Goal: Task Accomplishment & Management: Use online tool/utility

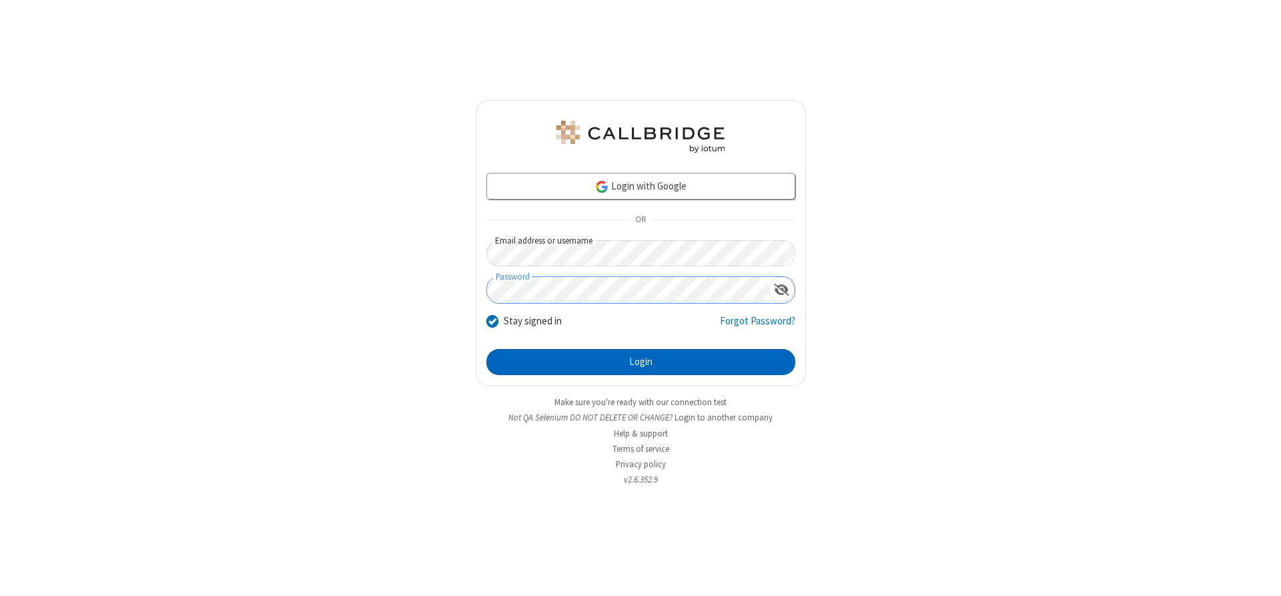
click at [641, 362] on button "Login" at bounding box center [641, 362] width 309 height 27
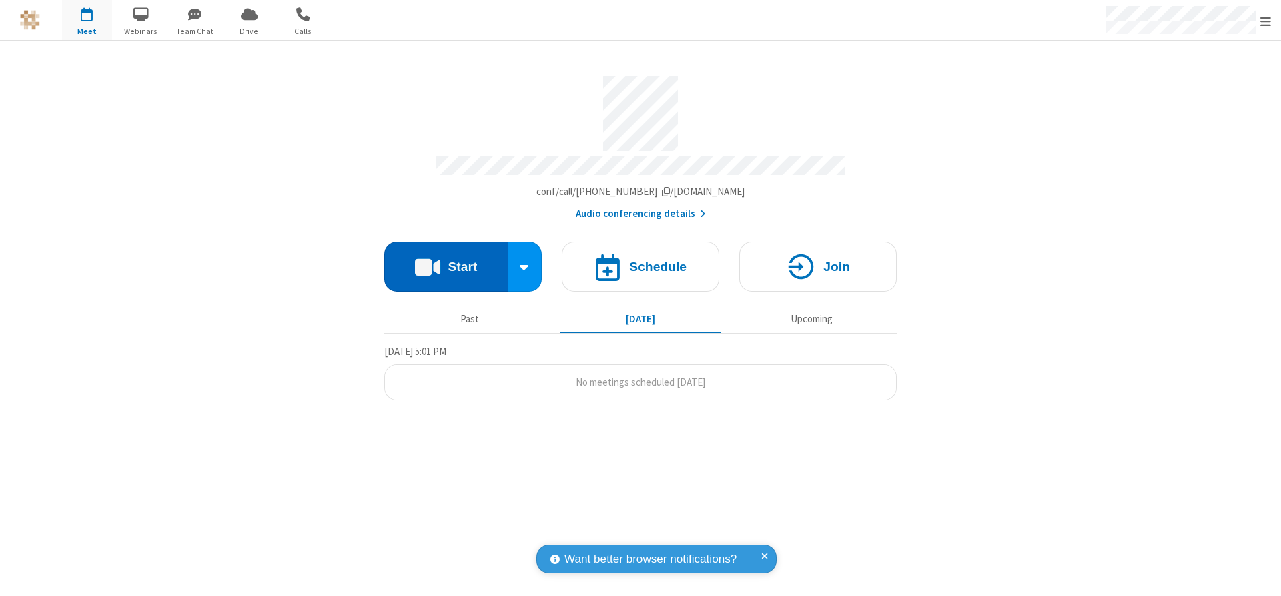
click at [446, 262] on button "Start" at bounding box center [445, 267] width 123 height 50
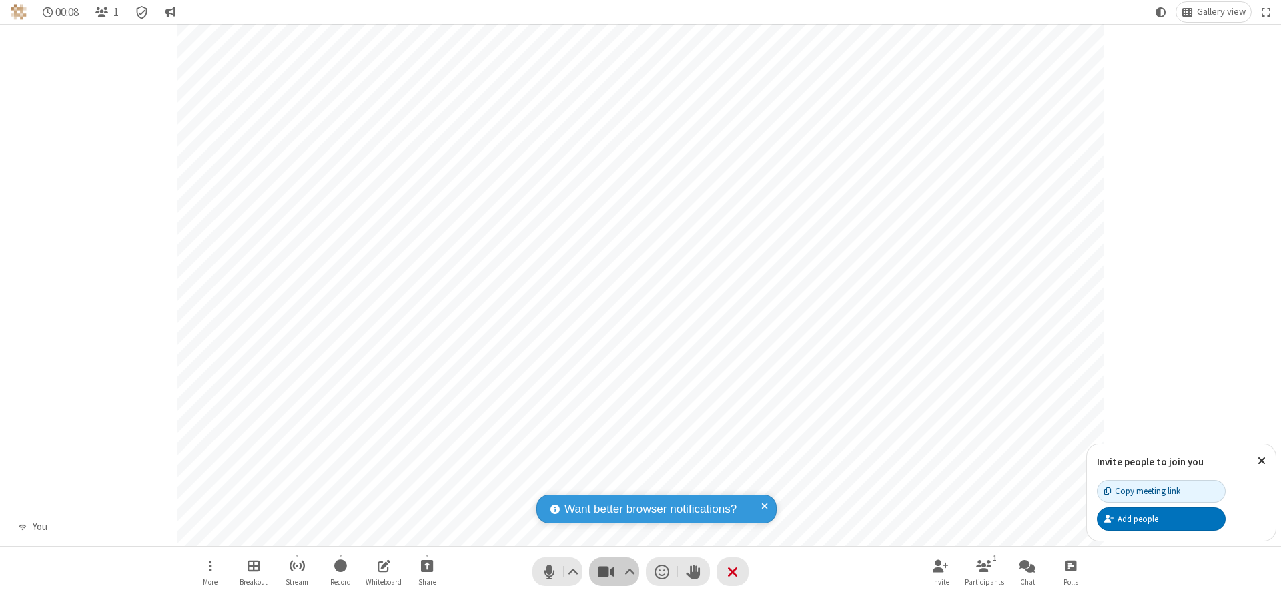
click at [606, 571] on span "Stop video (Alt+V)" at bounding box center [606, 571] width 20 height 19
click at [606, 571] on span "Start video (Alt+V)" at bounding box center [606, 571] width 20 height 19
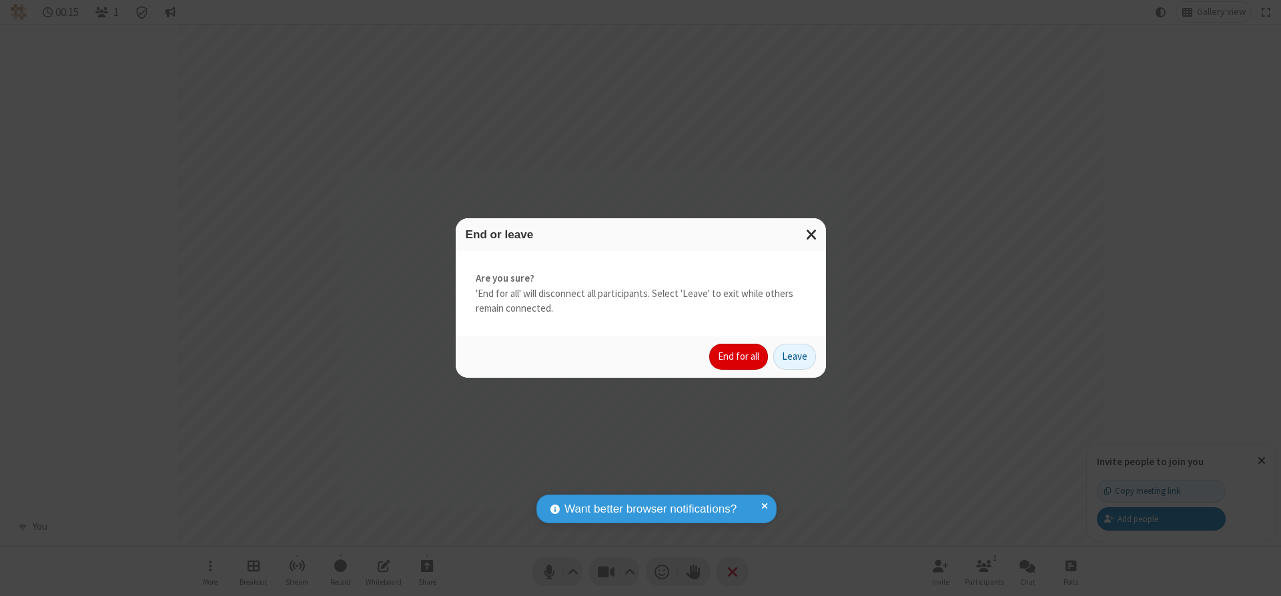
click at [740, 356] on button "End for all" at bounding box center [738, 357] width 59 height 27
